Goal: Use online tool/utility: Utilize a website feature to perform a specific function

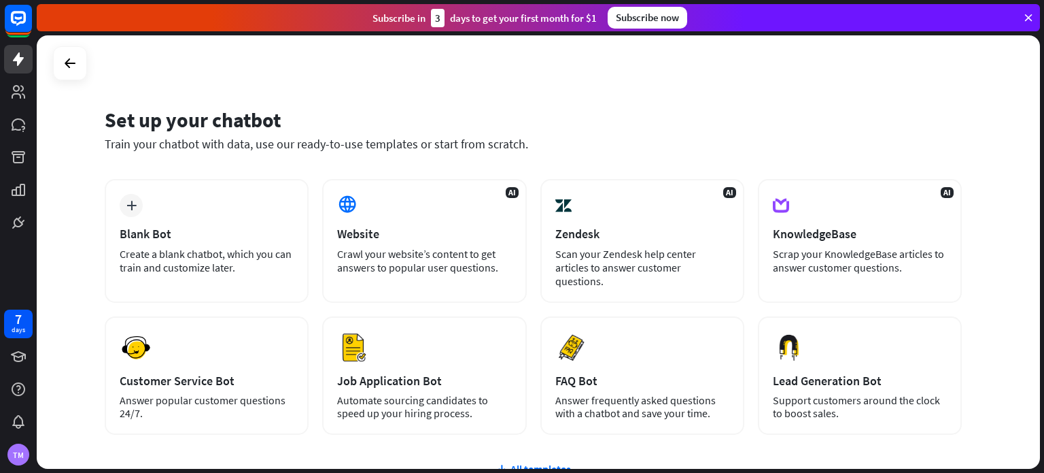
click at [224, 243] on div "plus Blank Bot Create a blank chatbot, which you can train and customize later." at bounding box center [207, 241] width 204 height 124
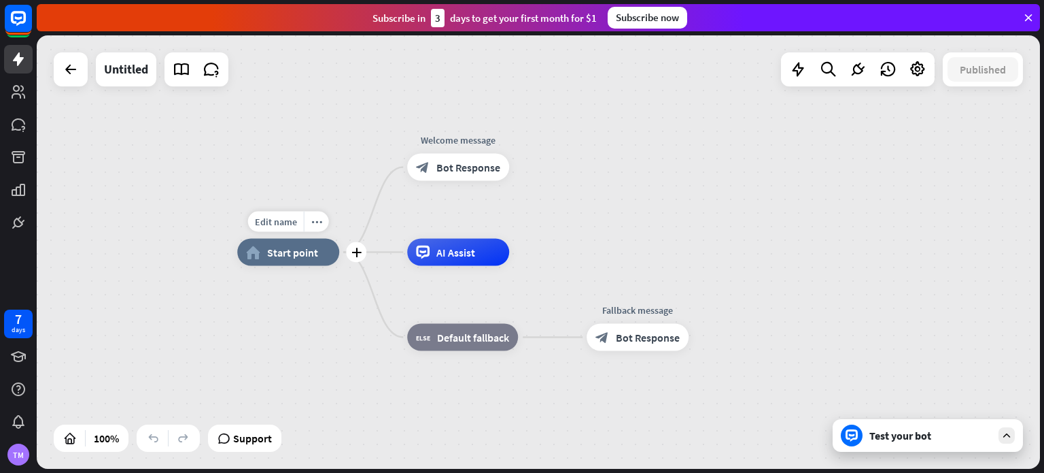
click at [237, 239] on div "Edit name more_horiz plus home_2 Start point" at bounding box center [288, 252] width 102 height 27
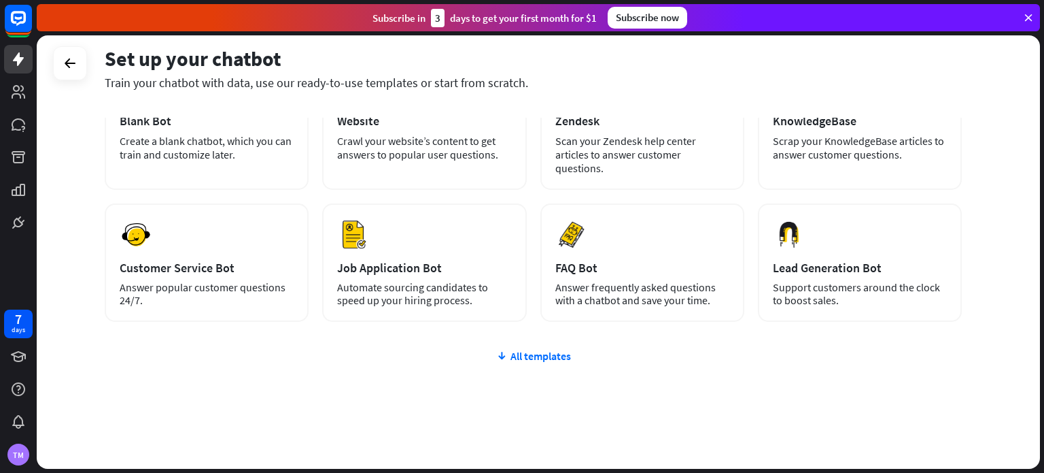
scroll to position [114, 0]
click at [534, 347] on div "All templates" at bounding box center [533, 354] width 857 height 14
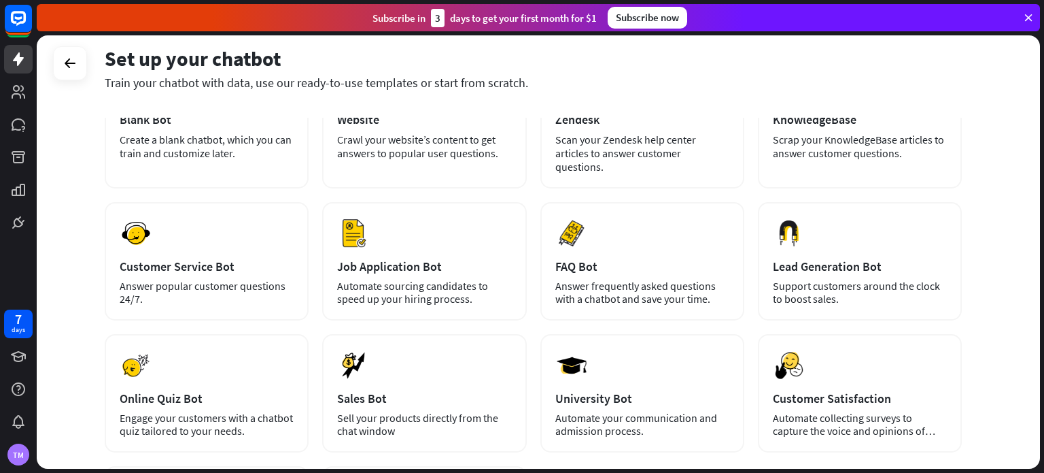
click at [178, 141] on div "Create a blank chatbot, which you can train and customize later." at bounding box center [207, 146] width 174 height 27
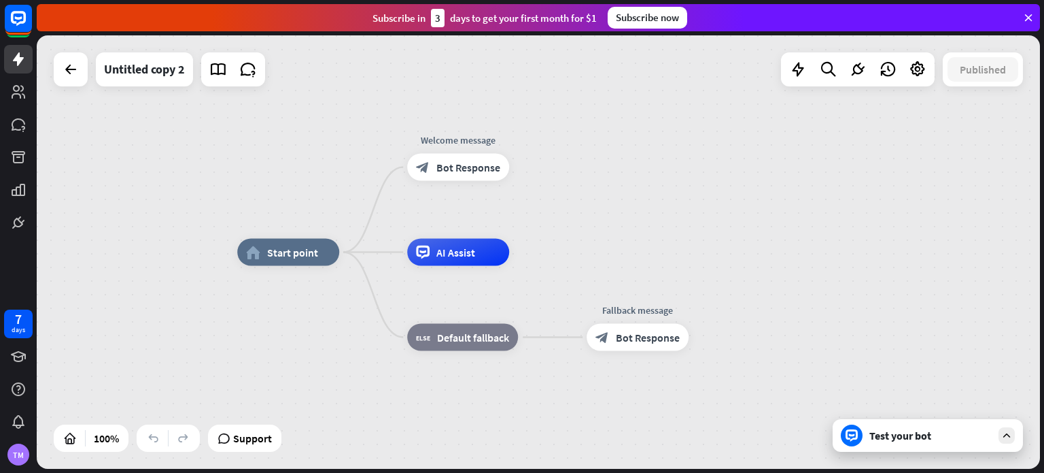
click at [827, 71] on icon at bounding box center [828, 70] width 18 height 18
